Goal: Task Accomplishment & Management: Use online tool/utility

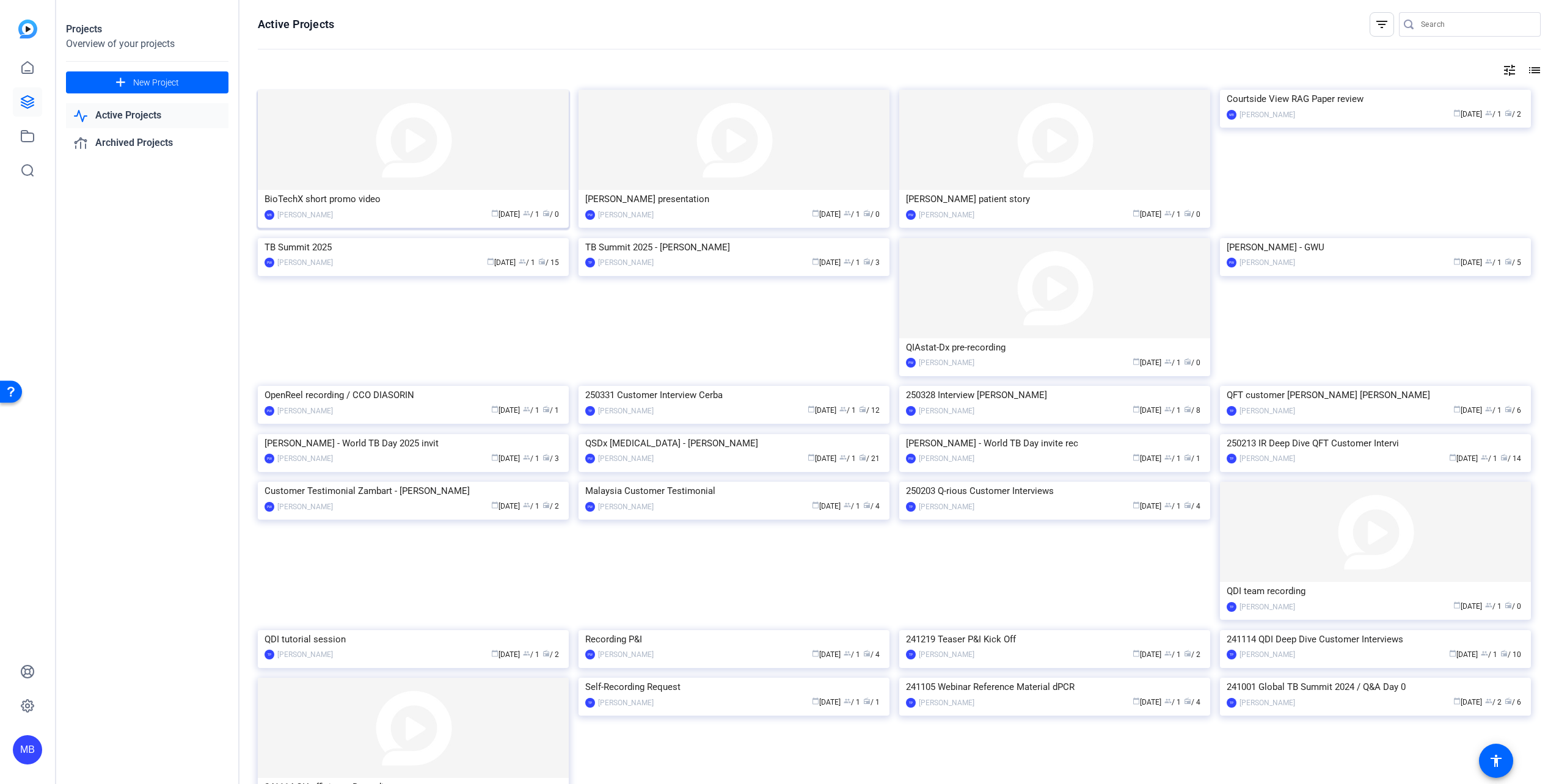
click at [425, 150] on img at bounding box center [413, 140] width 311 height 100
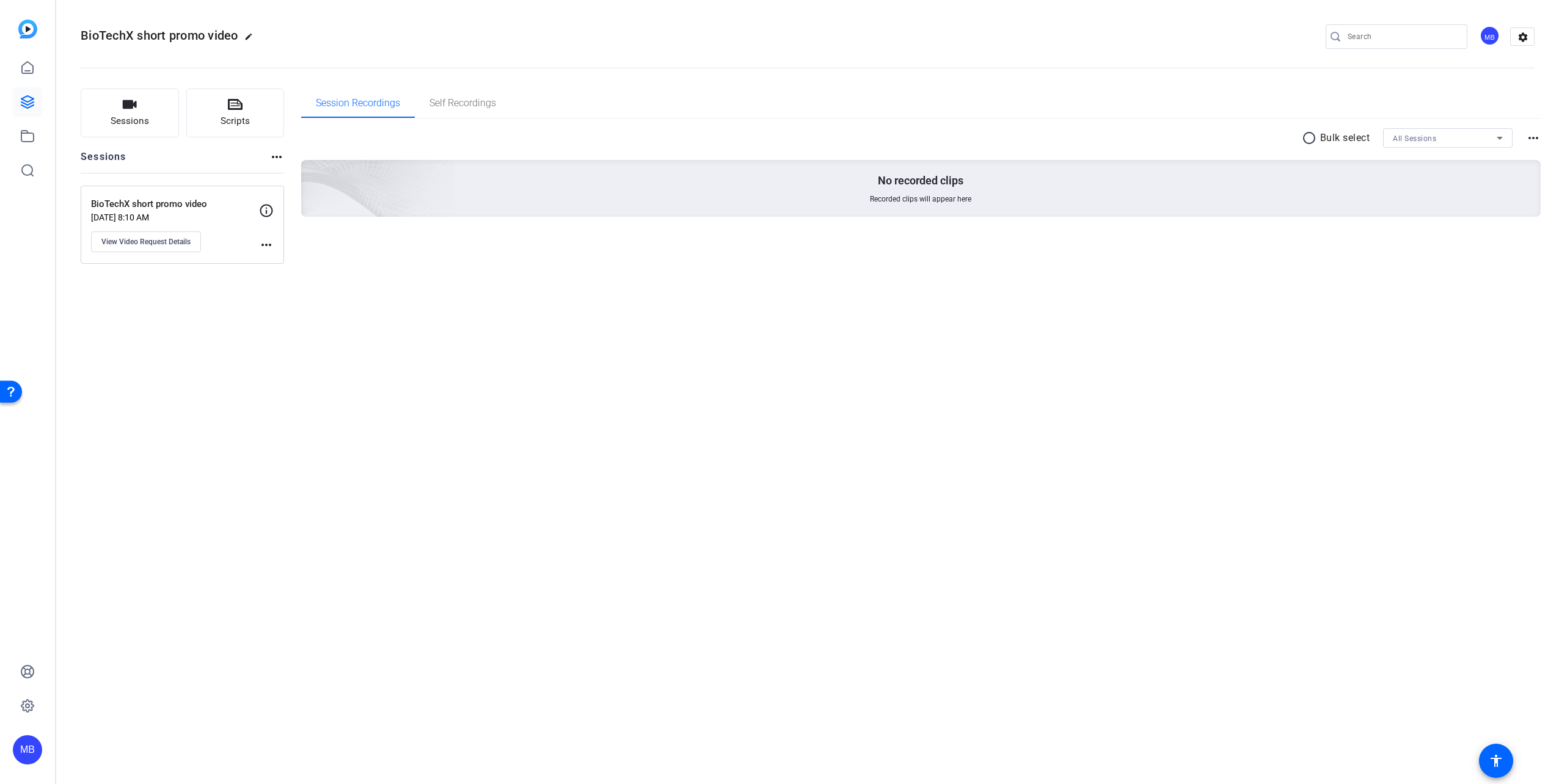
click at [209, 216] on p "[DATE] 8:10 AM" at bounding box center [175, 217] width 168 height 10
click at [160, 243] on span "View Video Request Details" at bounding box center [146, 241] width 89 height 10
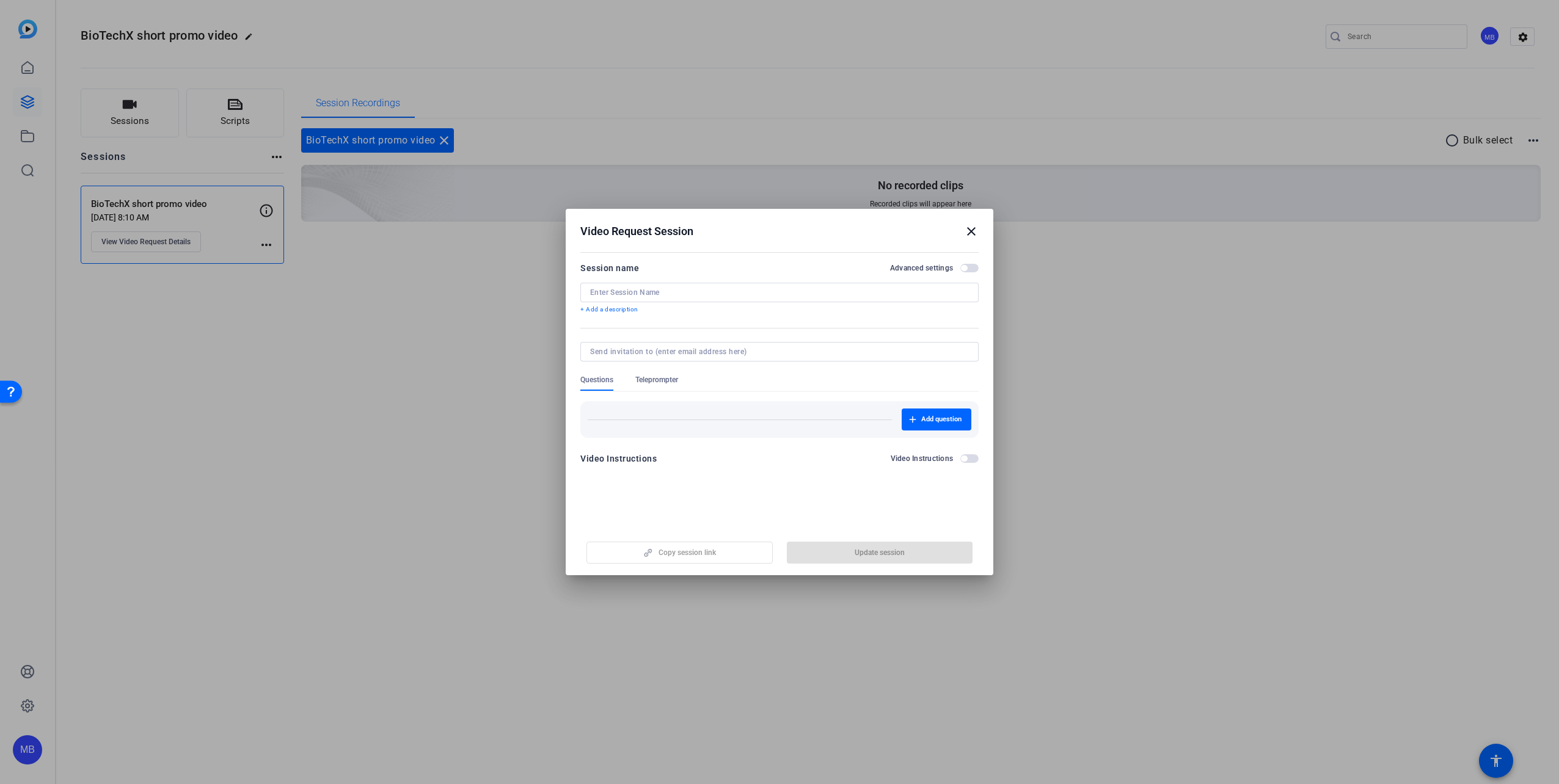
type input "BioTechX short promo video"
click at [704, 559] on span "button" at bounding box center [679, 552] width 185 height 29
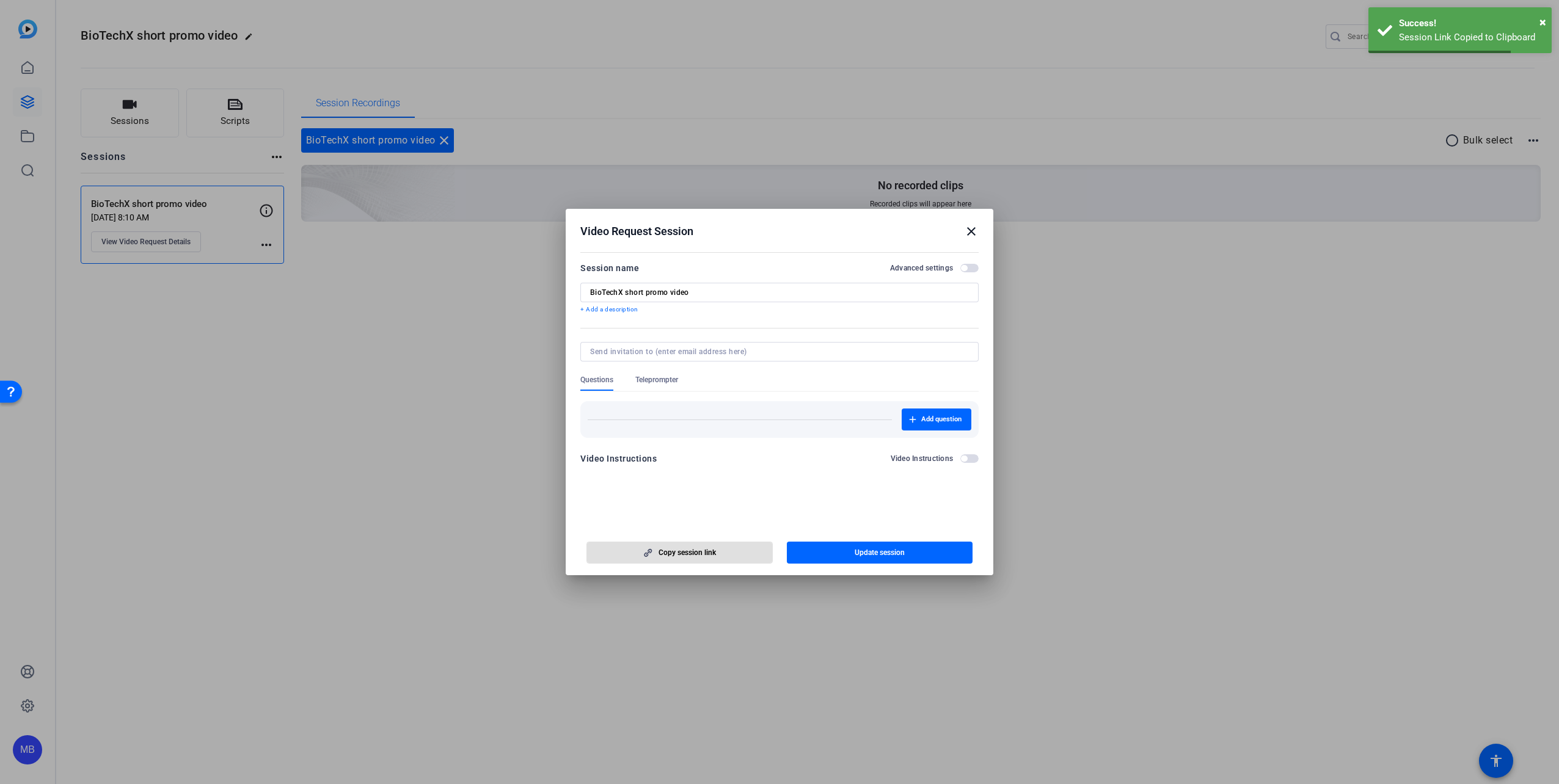
click at [1336, 493] on div at bounding box center [779, 392] width 1559 height 784
click at [1546, 21] on div "× Success! Session Link Copied to Clipboard" at bounding box center [1460, 31] width 183 height 46
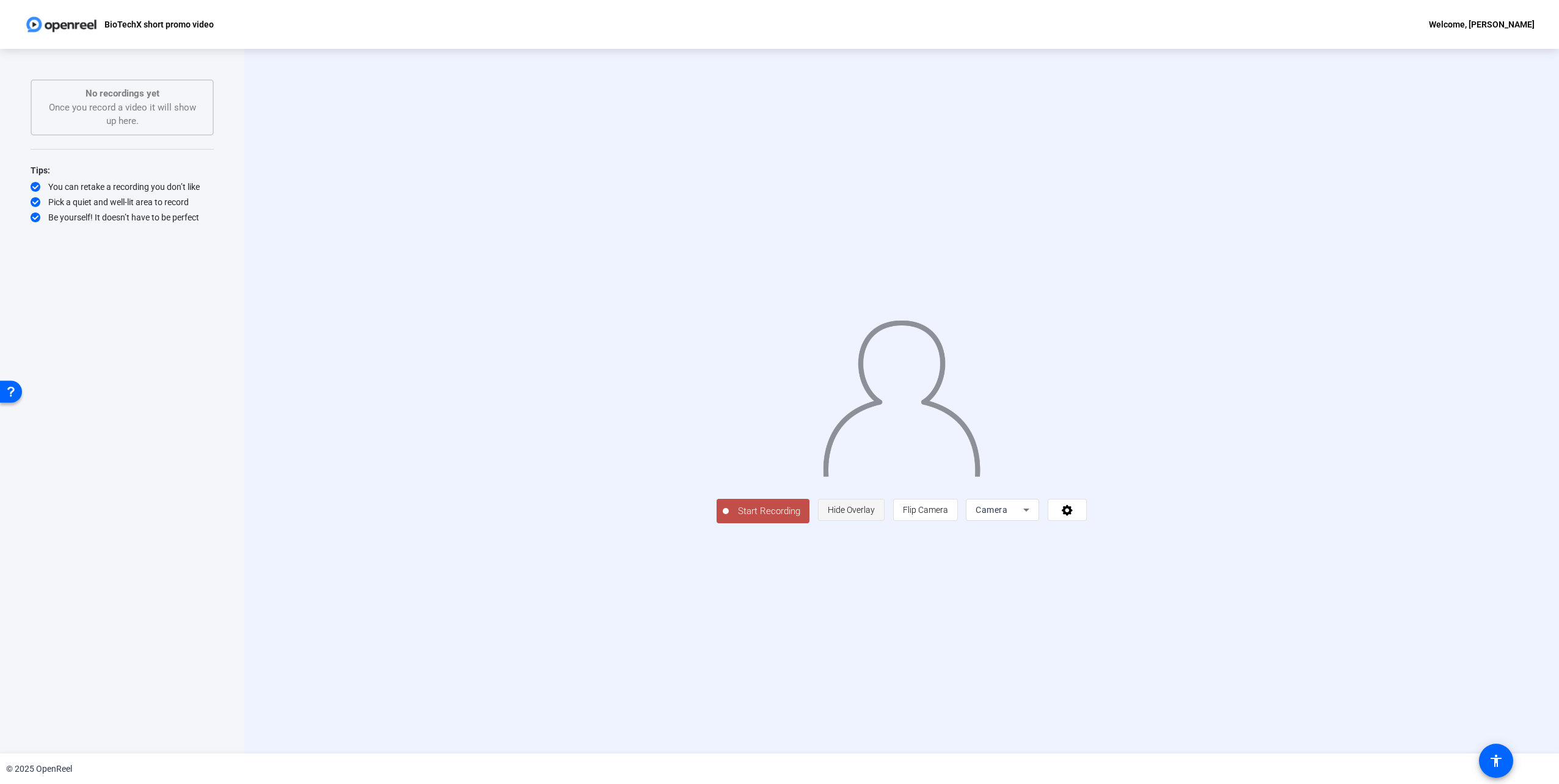
click at [874, 514] on span "Hide Overlay" at bounding box center [851, 509] width 47 height 10
click at [877, 516] on span "Show Overlay" at bounding box center [851, 511] width 51 height 10
click at [948, 514] on span "Flip Camera" at bounding box center [925, 509] width 45 height 10
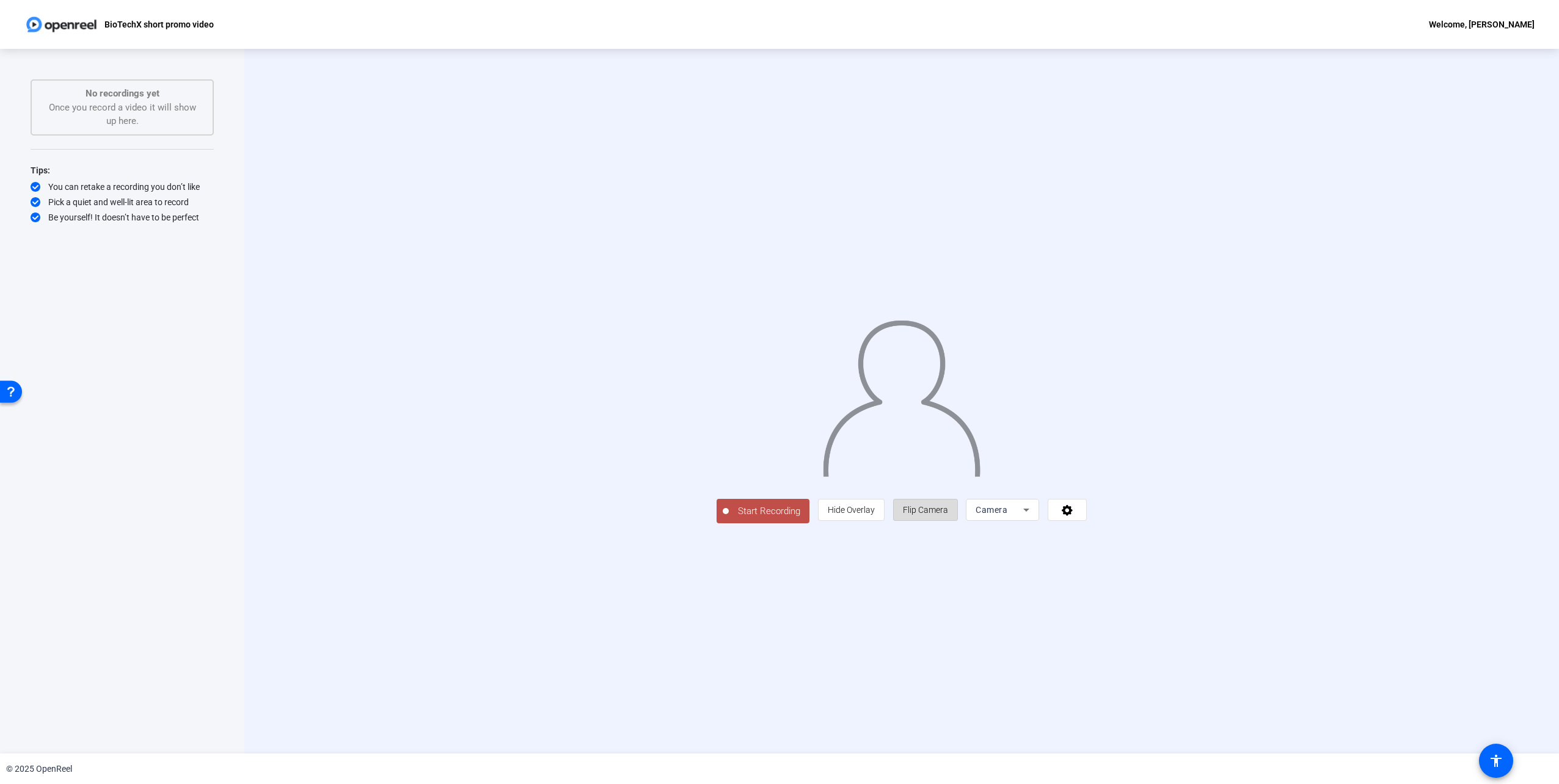
click at [948, 514] on span "Flip Camera" at bounding box center [925, 509] width 45 height 10
click at [1033, 517] on icon at bounding box center [1026, 510] width 15 height 15
click at [1149, 643] on mat-option "Screen" at bounding box center [1157, 644] width 73 height 25
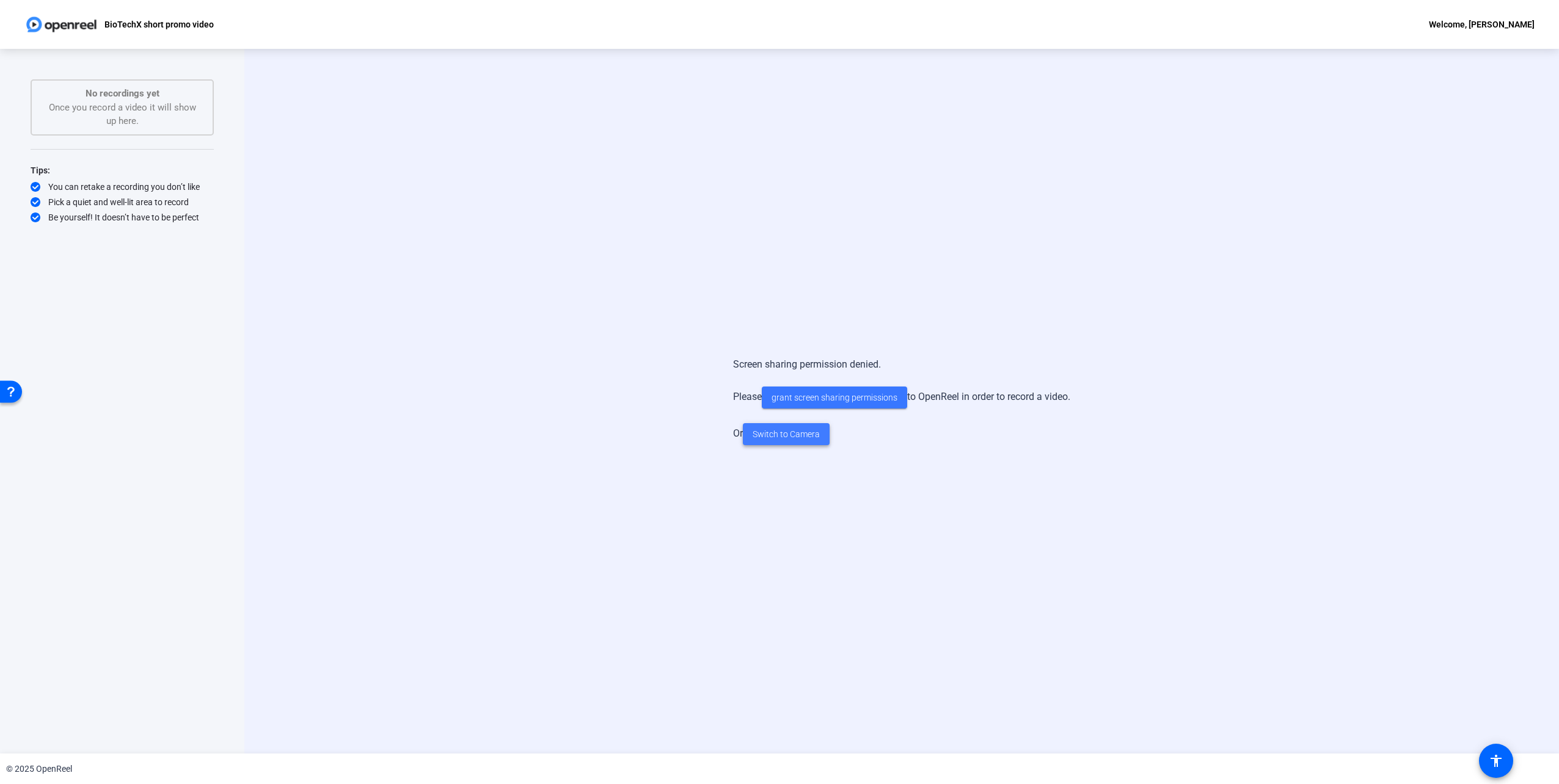
click at [799, 433] on span "Switch to Camera" at bounding box center [786, 434] width 67 height 13
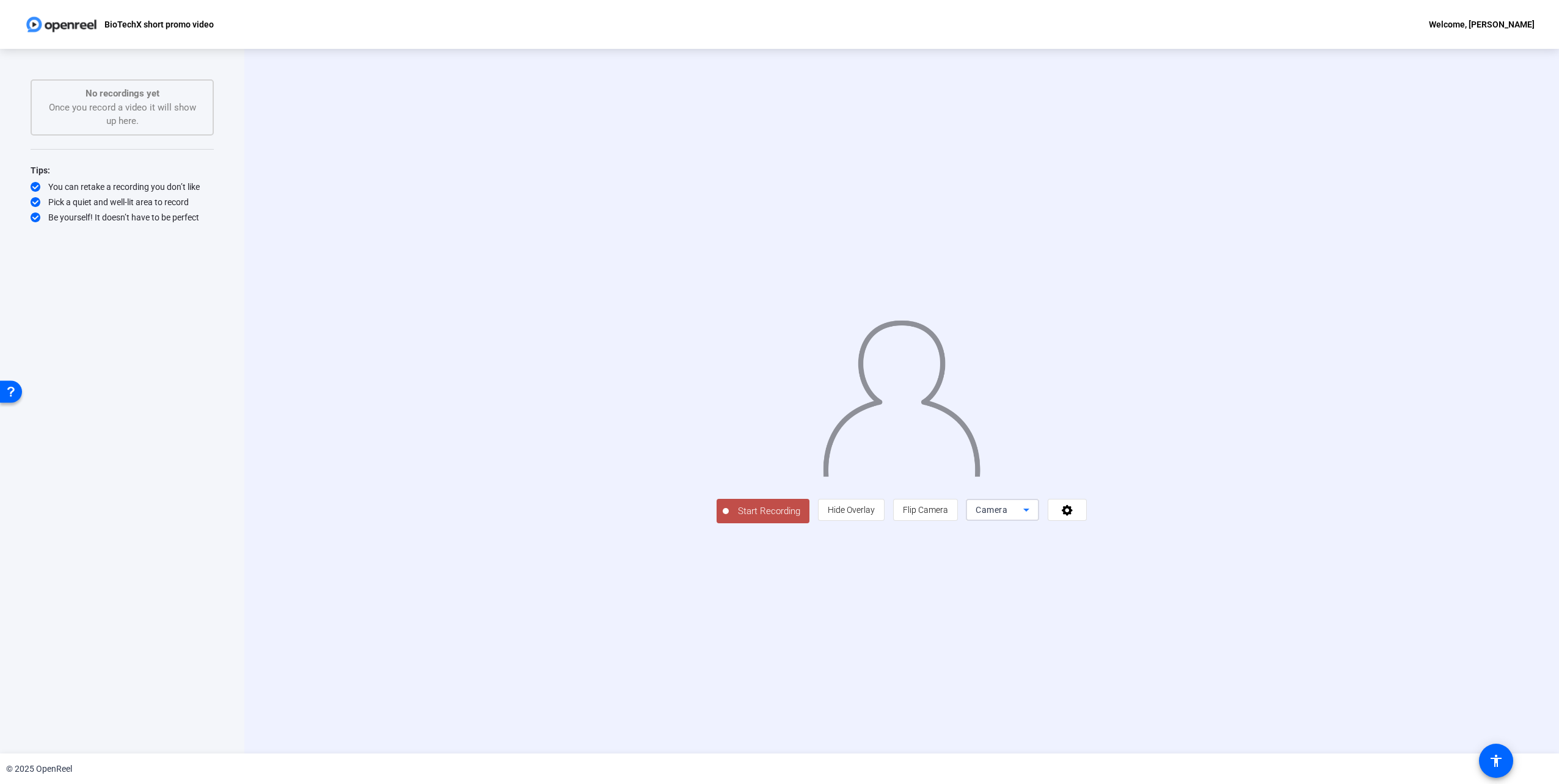
click at [1033, 517] on icon at bounding box center [1026, 510] width 15 height 15
click at [1163, 679] on span "Screen And Camera" at bounding box center [1156, 675] width 63 height 29
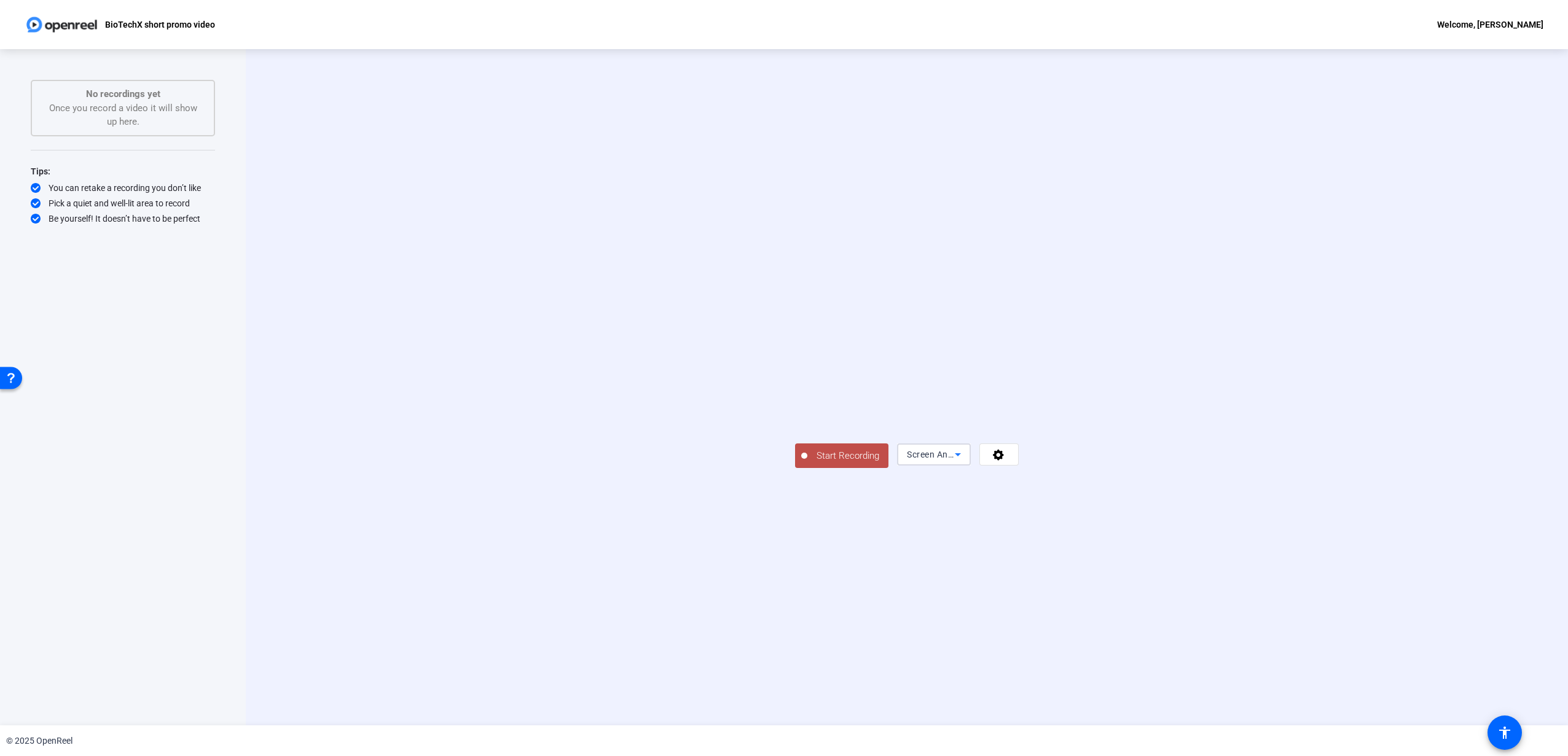
click at [965, 462] on icon at bounding box center [958, 455] width 15 height 15
click at [1308, 464] on div at bounding box center [784, 378] width 1568 height 756
click at [965, 462] on icon at bounding box center [958, 455] width 15 height 15
click at [1166, 601] on mat-option "Camera" at bounding box center [1163, 608] width 73 height 25
